Goal: Task Accomplishment & Management: Complete application form

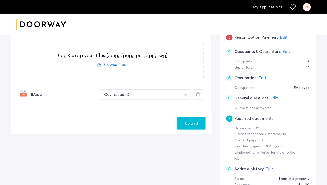
scroll to position [139, 0]
click at [260, 76] on span "Edit" at bounding box center [262, 78] width 8 height 4
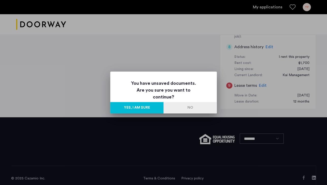
scroll to position [0, 0]
click at [146, 107] on button "Yes, I am sure" at bounding box center [136, 107] width 53 height 11
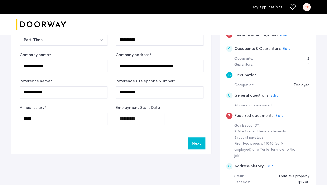
scroll to position [135, 0]
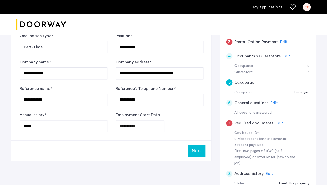
click at [127, 124] on input "**********" at bounding box center [139, 126] width 49 height 12
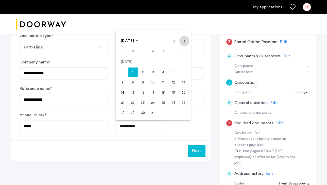
click at [185, 42] on span "Next month" at bounding box center [184, 41] width 10 height 10
click at [173, 45] on span "Previous month" at bounding box center [174, 41] width 10 height 10
click at [134, 72] on span "1" at bounding box center [132, 71] width 9 height 9
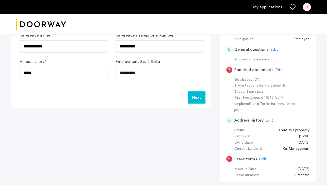
scroll to position [198, 0]
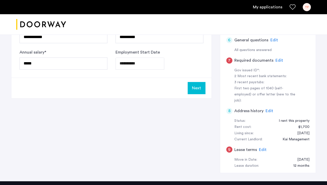
click at [276, 61] on span "Edit" at bounding box center [279, 60] width 8 height 4
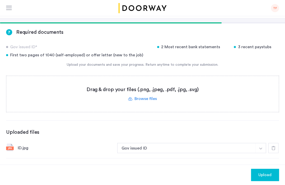
scroll to position [83, 0]
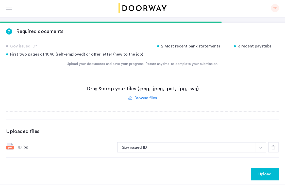
click at [262, 171] on span "Upload" at bounding box center [264, 174] width 13 height 6
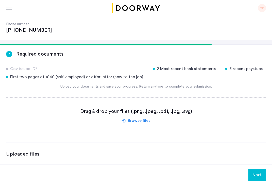
scroll to position [155, 0]
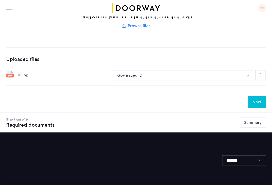
click at [255, 117] on button "Summary" at bounding box center [253, 122] width 26 height 11
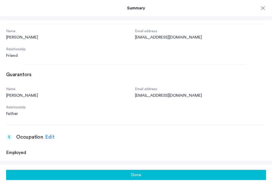
scroll to position [349, 0]
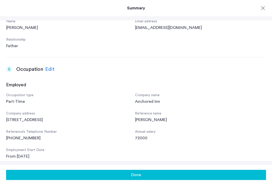
click at [48, 65] on div "Edit" at bounding box center [49, 69] width 9 height 8
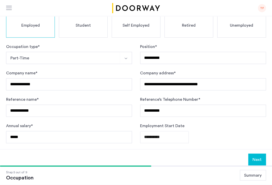
click at [170, 131] on input "**********" at bounding box center [164, 137] width 49 height 12
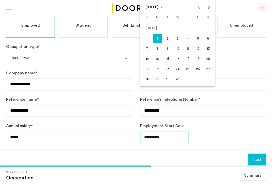
scroll to position [141, 0]
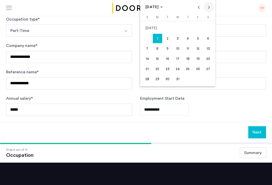
click at [209, 10] on span "Next month" at bounding box center [209, 7] width 10 height 10
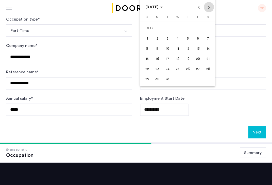
click at [209, 10] on span "Next month" at bounding box center [209, 7] width 10 height 10
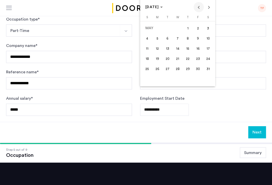
click at [201, 7] on span "Previous month" at bounding box center [199, 7] width 10 height 10
click at [166, 38] on span "1" at bounding box center [167, 38] width 9 height 9
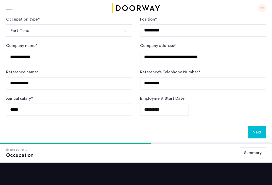
type input "**********"
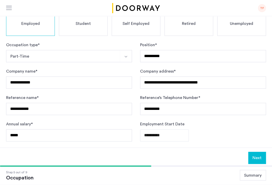
scroll to position [115, 0]
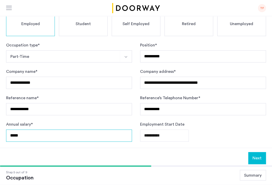
click at [28, 129] on input "*****" at bounding box center [69, 135] width 126 height 12
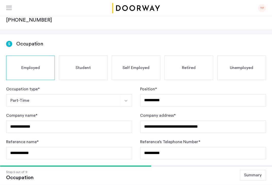
scroll to position [171, 0]
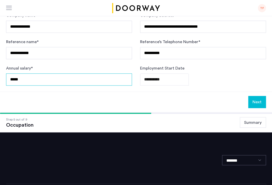
type input "*****"
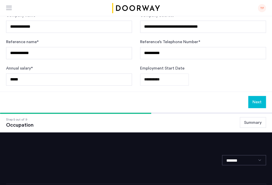
click at [255, 96] on button "Next" at bounding box center [257, 102] width 18 height 12
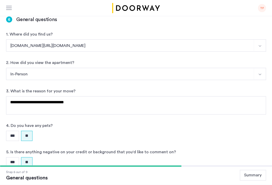
scroll to position [134, 0]
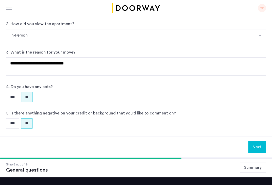
click at [253, 141] on button "Next" at bounding box center [257, 147] width 18 height 12
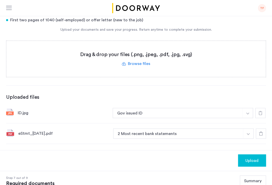
scroll to position [125, 0]
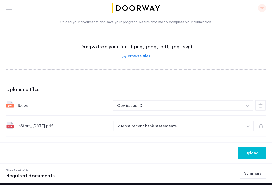
click at [36, 123] on div "eStmt_[DATE].pdf" at bounding box center [63, 126] width 91 height 6
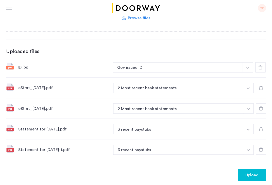
scroll to position [197, 0]
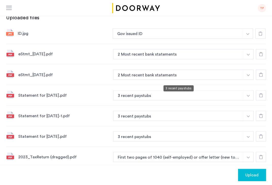
click at [132, 152] on button "First two pages of 1040 (self-employed) or offer letter (new to the job)" at bounding box center [178, 157] width 130 height 10
click at [261, 155] on icon at bounding box center [261, 157] width 4 height 4
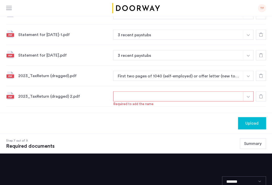
scroll to position [267, 0]
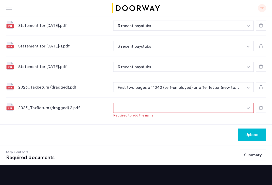
click at [149, 102] on button "button" at bounding box center [178, 107] width 130 height 10
click at [241, 102] on button "button" at bounding box center [178, 107] width 130 height 10
click at [247, 102] on button "button" at bounding box center [248, 107] width 10 height 10
click at [247, 107] on img "button" at bounding box center [248, 108] width 3 height 2
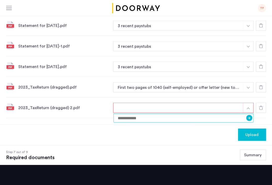
click at [191, 113] on input at bounding box center [183, 117] width 140 height 9
type input "**********"
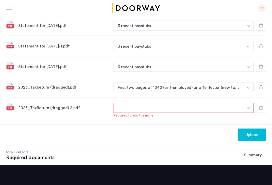
click at [163, 102] on button "button" at bounding box center [178, 107] width 130 height 10
click at [244, 102] on button "button" at bounding box center [248, 107] width 10 height 10
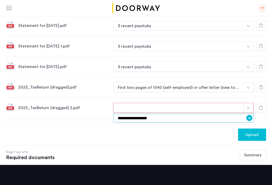
click at [219, 113] on input "**********" at bounding box center [183, 117] width 140 height 9
click at [250, 115] on button "+" at bounding box center [249, 118] width 6 height 6
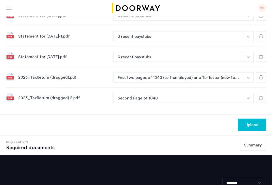
scroll to position [277, 0]
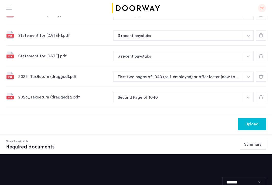
click at [246, 139] on button "Summary" at bounding box center [253, 144] width 26 height 11
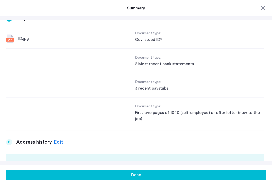
scroll to position [682, 0]
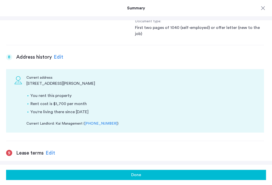
click at [97, 173] on button "Done" at bounding box center [136, 175] width 260 height 10
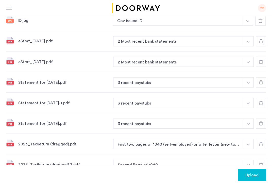
scroll to position [253, 0]
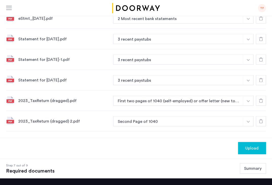
click at [254, 145] on span "Upload" at bounding box center [251, 148] width 13 height 6
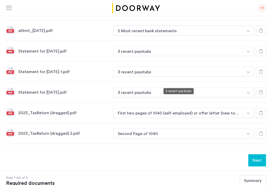
scroll to position [299, 0]
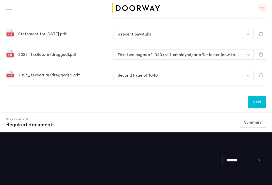
click at [250, 117] on button "Summary" at bounding box center [253, 122] width 26 height 11
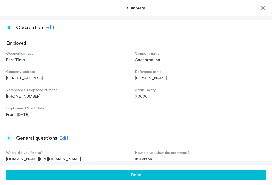
scroll to position [369, 0]
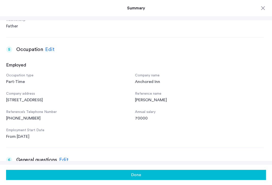
click at [52, 46] on div "Edit" at bounding box center [49, 50] width 9 height 8
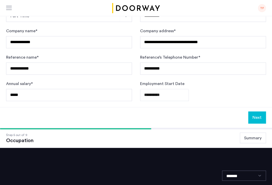
scroll to position [157, 0]
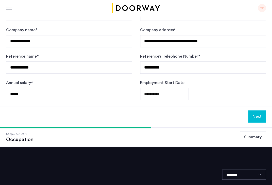
drag, startPoint x: 15, startPoint y: 77, endPoint x: 6, endPoint y: 77, distance: 8.9
click at [6, 88] on input "*****" at bounding box center [69, 94] width 126 height 12
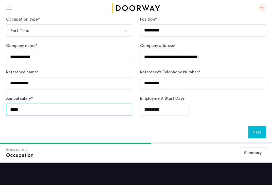
type input "*****"
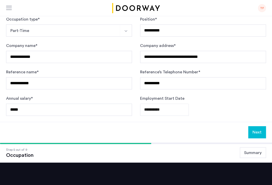
click at [256, 126] on button "Next" at bounding box center [257, 132] width 18 height 12
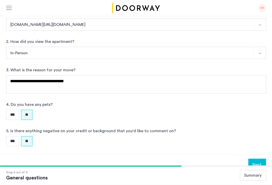
scroll to position [162, 0]
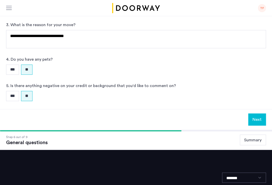
click at [254, 113] on button "Next" at bounding box center [257, 119] width 18 height 12
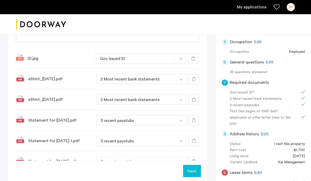
scroll to position [167, 0]
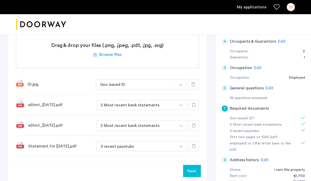
click at [266, 86] on span "Edit" at bounding box center [270, 88] width 8 height 4
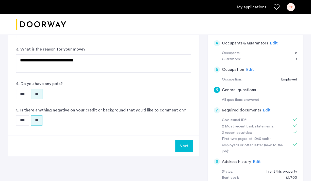
scroll to position [164, 0]
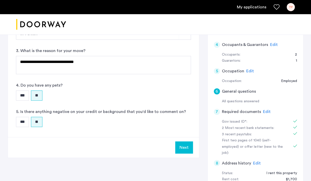
click at [247, 69] on span "Edit" at bounding box center [250, 71] width 8 height 4
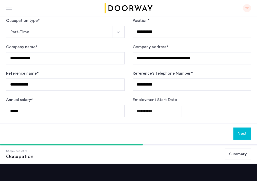
scroll to position [144, 0]
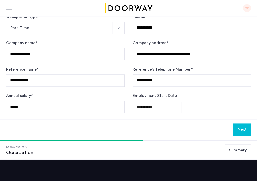
click at [241, 123] on button "Next" at bounding box center [243, 129] width 18 height 12
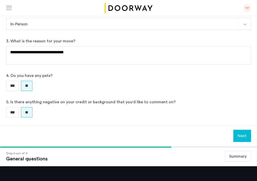
scroll to position [149, 0]
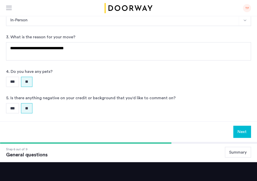
click at [241, 126] on button "Next" at bounding box center [243, 132] width 18 height 12
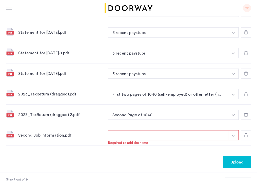
scroll to position [269, 0]
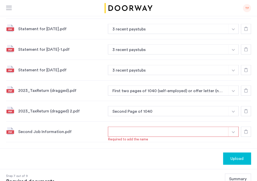
click at [234, 131] on img "button" at bounding box center [233, 132] width 3 height 2
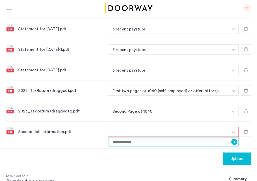
click at [138, 137] on input at bounding box center [173, 141] width 131 height 9
type input "*"
type input "**********"
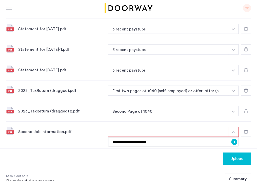
click at [235, 139] on button "+" at bounding box center [235, 142] width 6 height 6
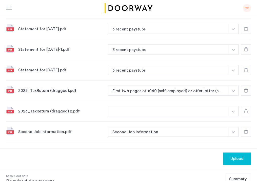
click at [132, 106] on button "button" at bounding box center [168, 111] width 121 height 10
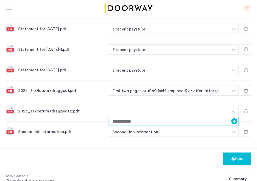
click at [154, 117] on input at bounding box center [173, 121] width 131 height 9
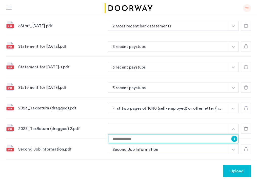
scroll to position [251, 0]
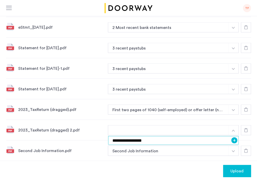
type input "**********"
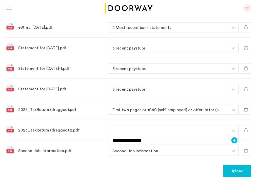
click at [236, 137] on button "+" at bounding box center [235, 140] width 6 height 6
click at [183, 143] on div "7 Required documents Gov issued ID* 2 Most recent bank statements 3 recent pays…" at bounding box center [128, 11] width 257 height 312
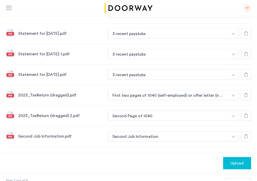
scroll to position [265, 0]
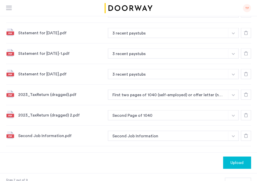
click at [236, 160] on span "Upload" at bounding box center [237, 163] width 13 height 6
click at [235, 157] on button "Next" at bounding box center [243, 163] width 18 height 12
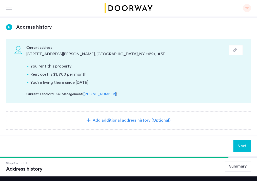
scroll to position [136, 0]
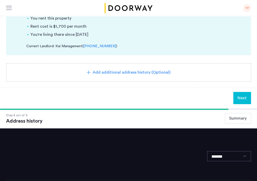
click at [238, 95] on span "Next" at bounding box center [242, 98] width 9 height 6
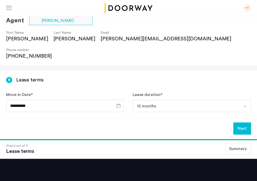
scroll to position [36, 0]
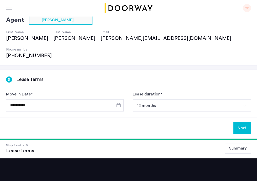
click at [164, 99] on button "12 months" at bounding box center [186, 105] width 107 height 12
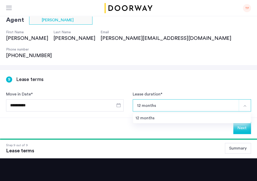
scroll to position [35, 0]
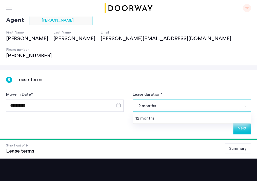
click at [163, 99] on button "12 months" at bounding box center [186, 105] width 107 height 12
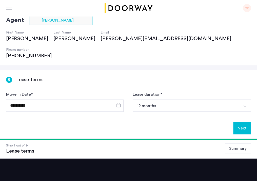
click at [242, 122] on button "Next" at bounding box center [243, 128] width 18 height 12
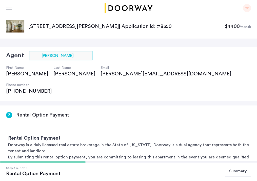
scroll to position [69, 0]
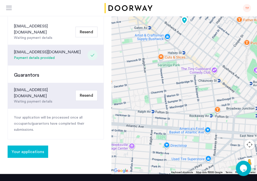
scroll to position [172, 0]
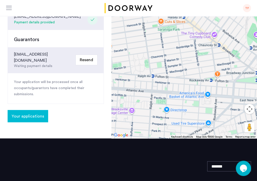
click at [28, 113] on span "Your applications" at bounding box center [28, 116] width 32 height 6
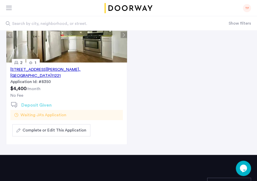
scroll to position [74, 0]
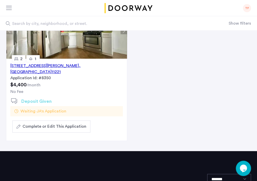
click at [58, 120] on button "Complete or Edit This Application" at bounding box center [51, 126] width 78 height 12
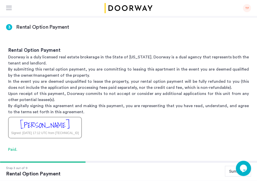
scroll to position [161, 0]
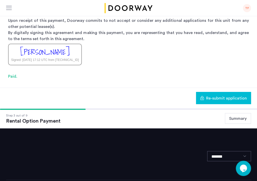
click at [238, 113] on button "Summary" at bounding box center [238, 118] width 26 height 11
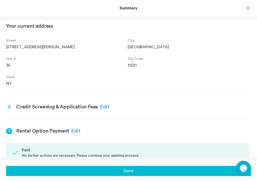
scroll to position [116, 0]
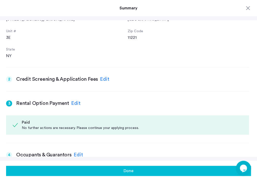
click at [101, 75] on div "Edit" at bounding box center [104, 79] width 9 height 8
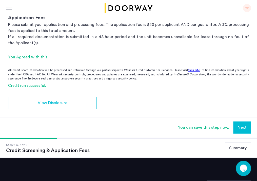
scroll to position [142, 0]
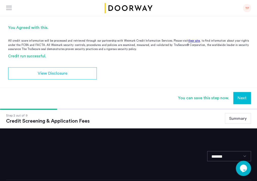
click at [239, 92] on button "Next" at bounding box center [243, 98] width 18 height 12
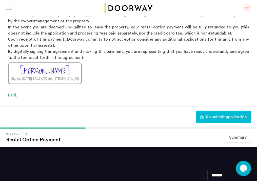
scroll to position [143, 0]
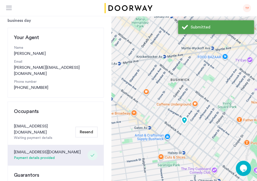
scroll to position [123, 0]
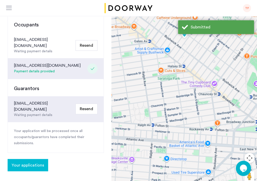
click at [24, 159] on button "Your applications" at bounding box center [28, 165] width 41 height 12
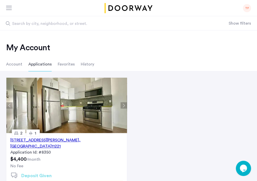
scroll to position [99, 0]
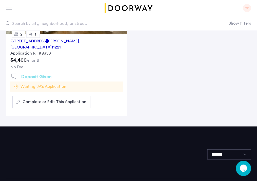
click at [61, 41] on div "[STREET_ADDRESS][PERSON_NAME]" at bounding box center [66, 44] width 113 height 12
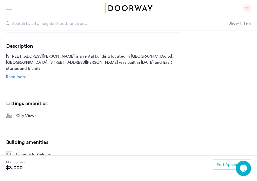
scroll to position [119, 0]
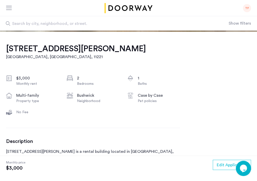
click at [246, 6] on div "TF" at bounding box center [247, 8] width 8 height 8
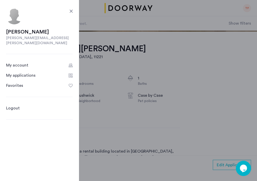
click at [20, 72] on div "My applications" at bounding box center [20, 75] width 29 height 6
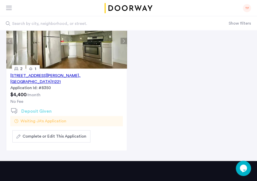
scroll to position [68, 0]
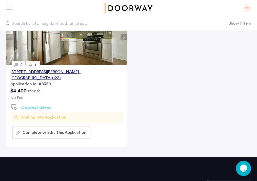
click at [46, 129] on span "Complete or Edit This Application" at bounding box center [55, 132] width 64 height 6
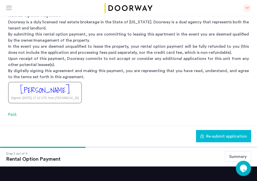
scroll to position [140, 0]
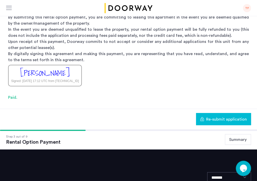
click at [236, 134] on button "Summary" at bounding box center [238, 139] width 26 height 11
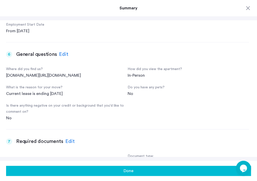
scroll to position [537, 0]
